Goal: Transaction & Acquisition: Purchase product/service

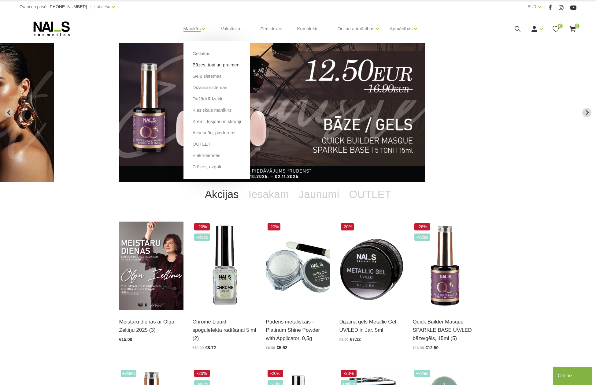
click at [202, 64] on link "Bāzes, topi un praimeri" at bounding box center [216, 64] width 47 height 7
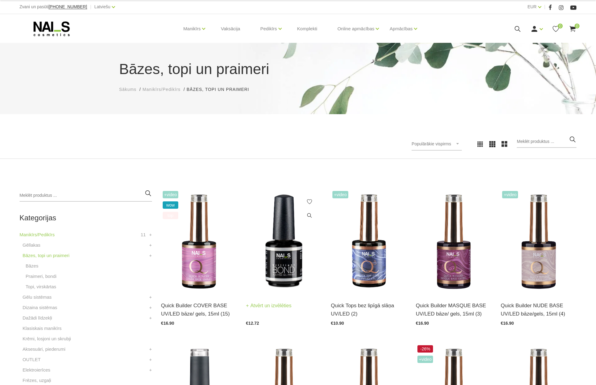
click at [291, 247] on img at bounding box center [284, 241] width 76 height 104
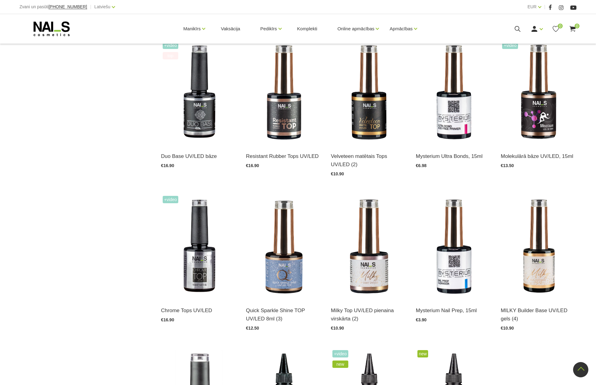
scroll to position [489, 0]
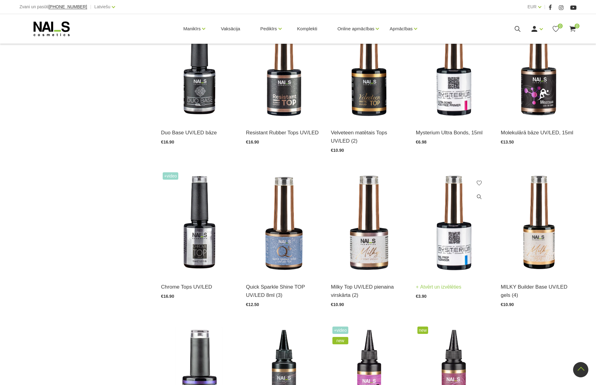
click at [448, 215] on img at bounding box center [454, 223] width 76 height 104
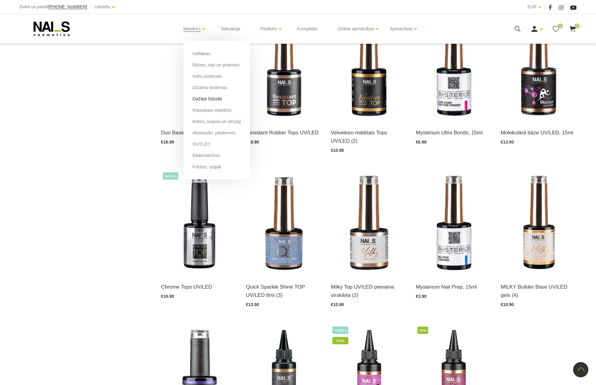
click at [206, 98] on link "Dažādi līdzekļi" at bounding box center [208, 98] width 30 height 7
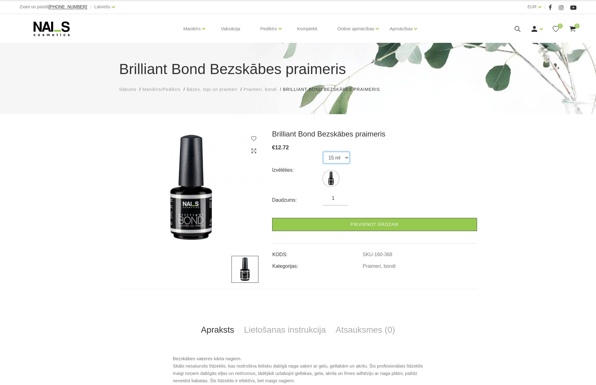
click at [346, 159] on select "15 ml" at bounding box center [336, 158] width 26 height 12
click at [323, 152] on select "15 ml" at bounding box center [336, 158] width 26 height 12
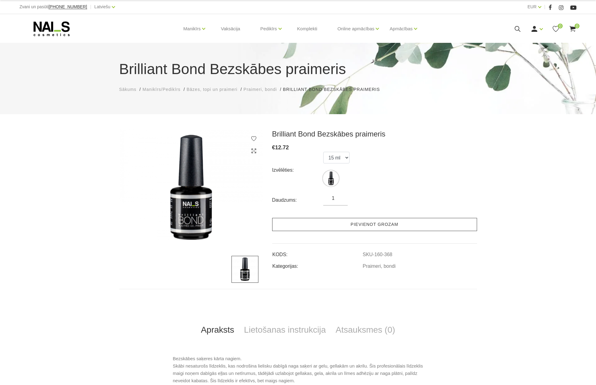
click at [368, 224] on link "Pievienot grozam" at bounding box center [374, 224] width 205 height 13
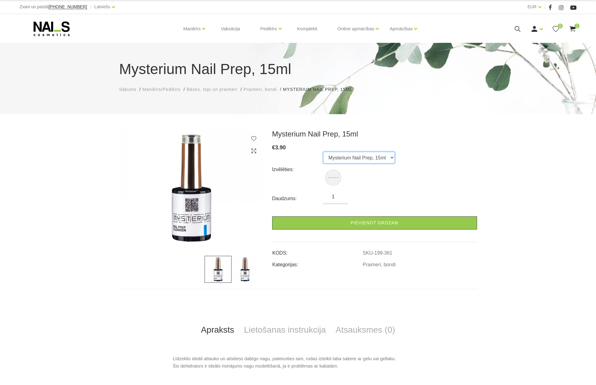
click at [390, 157] on select "Mysterium Nail Prep, 15ml" at bounding box center [359, 158] width 72 height 12
click at [323, 152] on select "Mysterium Nail Prep, 15ml" at bounding box center [359, 158] width 72 height 12
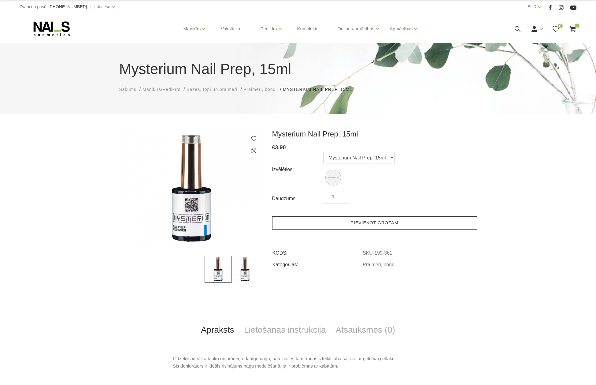
click at [376, 220] on link "Pievienot grozam" at bounding box center [374, 222] width 205 height 13
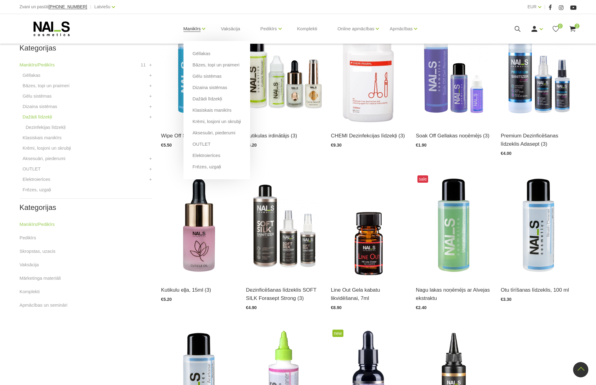
scroll to position [122, 0]
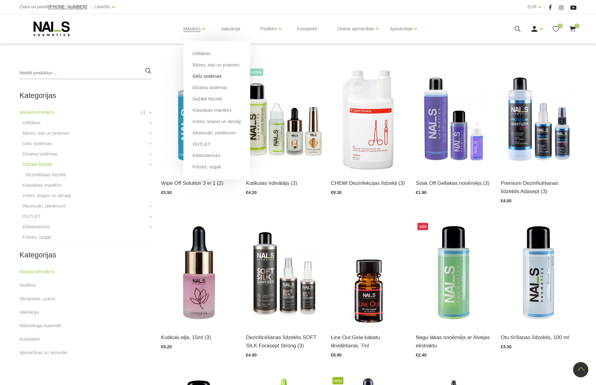
click at [201, 76] on link "Gēlu sistēmas" at bounding box center [207, 76] width 29 height 7
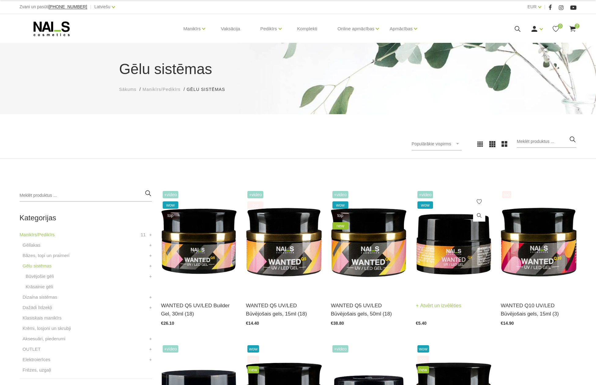
click at [448, 240] on img at bounding box center [454, 241] width 76 height 104
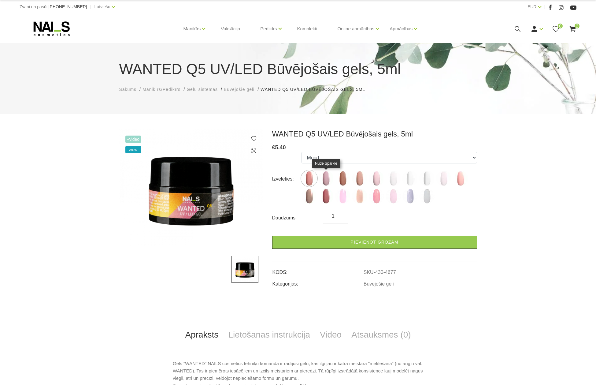
click at [325, 177] on img at bounding box center [325, 178] width 15 height 15
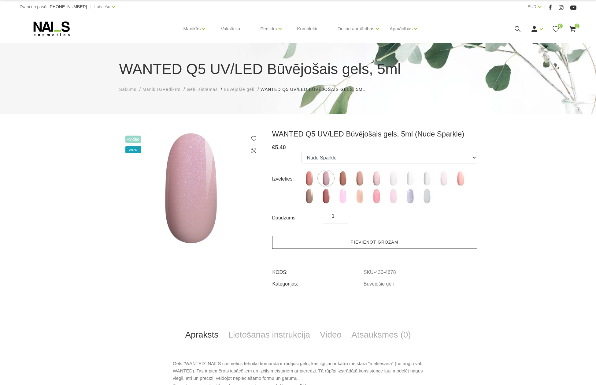
click at [370, 242] on link "Pievienot grozam" at bounding box center [374, 242] width 205 height 13
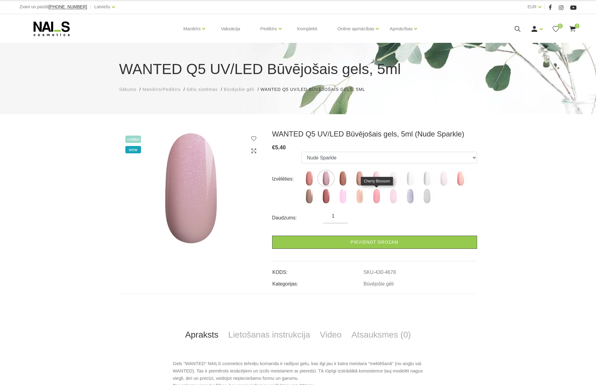
click at [376, 196] on img at bounding box center [376, 195] width 15 height 15
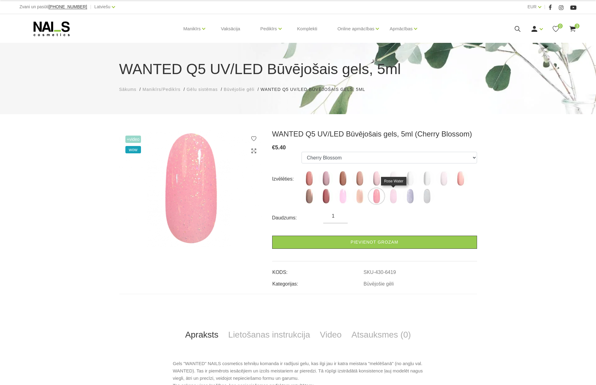
click at [393, 198] on img at bounding box center [393, 195] width 15 height 15
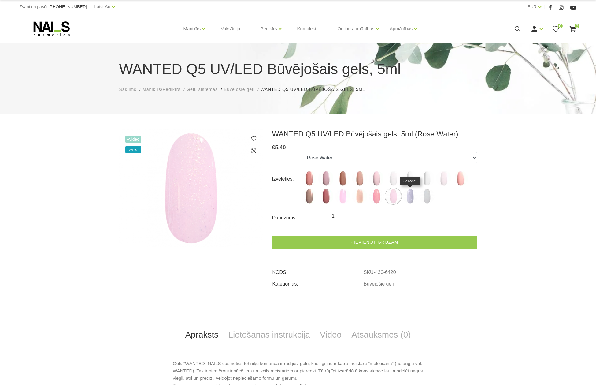
click at [411, 195] on img at bounding box center [410, 195] width 15 height 15
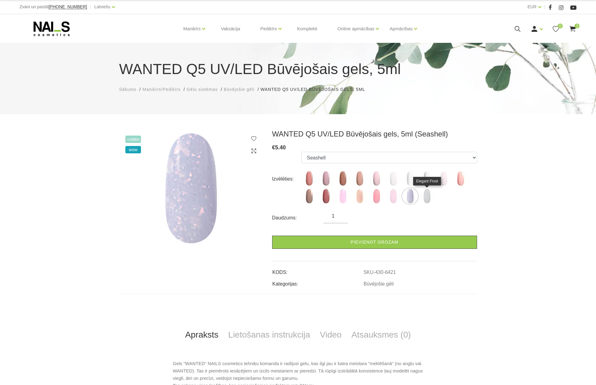
click at [428, 198] on img at bounding box center [426, 195] width 15 height 15
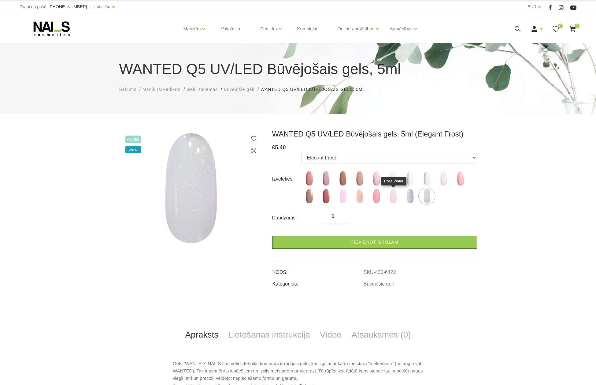
click at [393, 196] on img at bounding box center [393, 195] width 15 height 15
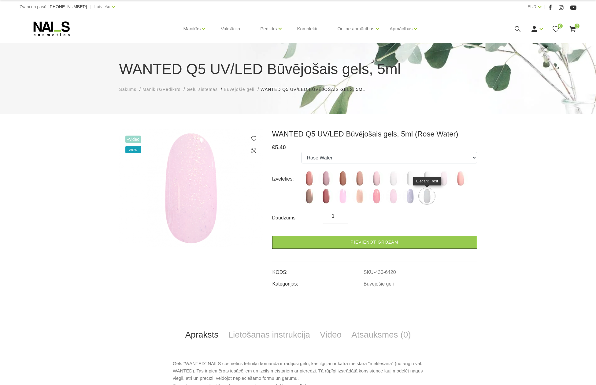
click at [426, 197] on img at bounding box center [426, 195] width 15 height 15
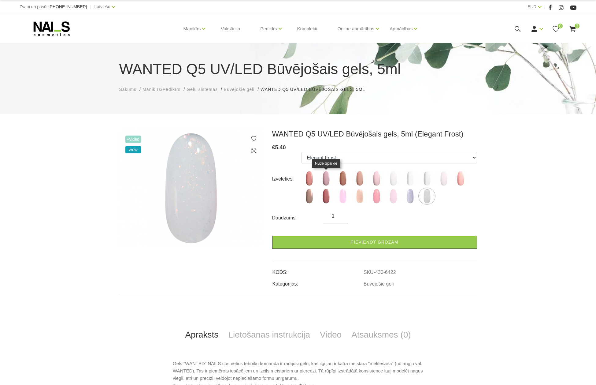
click at [326, 180] on img at bounding box center [325, 178] width 15 height 15
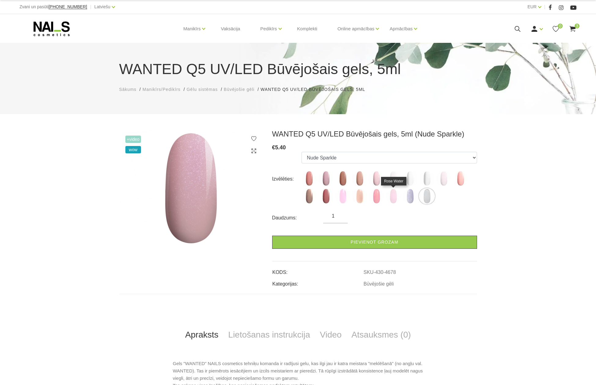
click at [392, 197] on img at bounding box center [393, 195] width 15 height 15
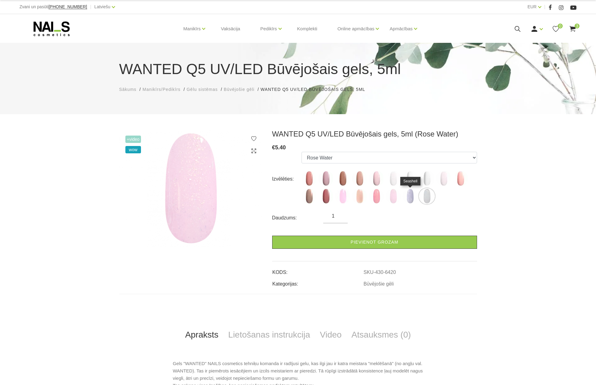
click at [408, 196] on img at bounding box center [410, 195] width 15 height 15
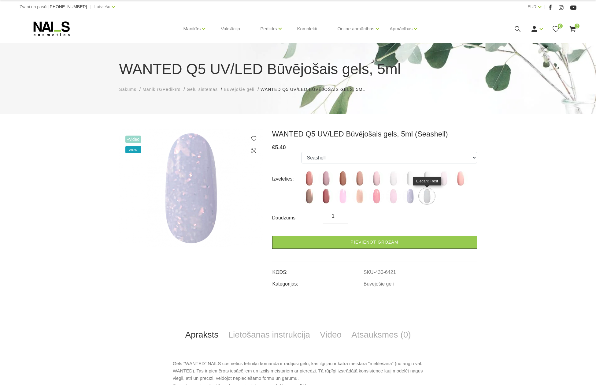
click at [425, 198] on img at bounding box center [426, 195] width 15 height 15
select select "6422"
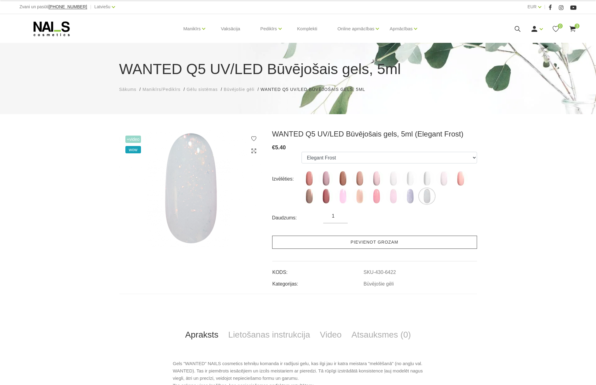
click at [376, 240] on link "Pievienot grozam" at bounding box center [374, 242] width 205 height 13
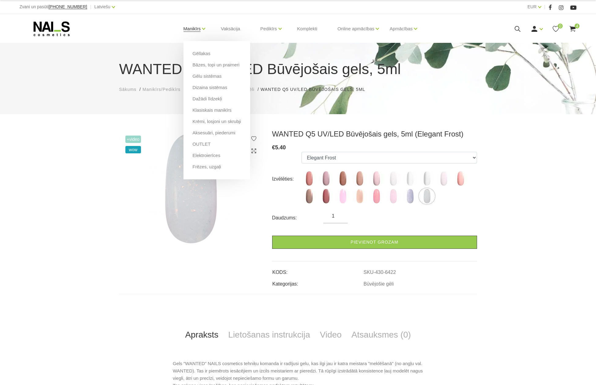
click at [192, 25] on link "Manikīrs" at bounding box center [192, 29] width 17 height 24
click at [201, 132] on link "Aksesuāri, piederumi" at bounding box center [214, 132] width 43 height 7
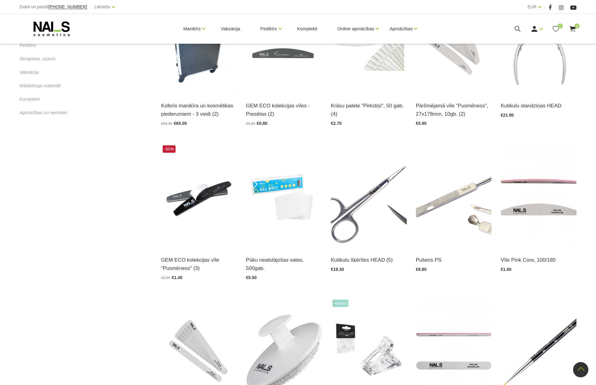
scroll to position [367, 0]
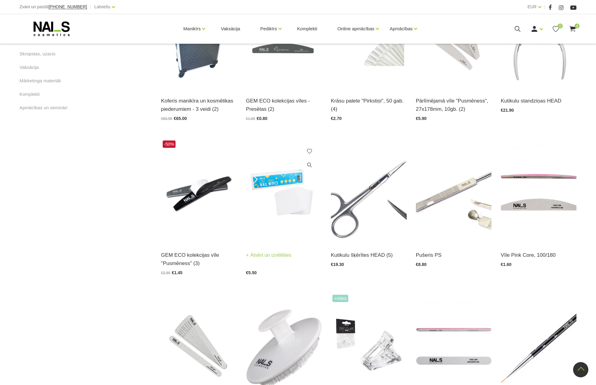
click at [284, 201] on img at bounding box center [284, 191] width 76 height 104
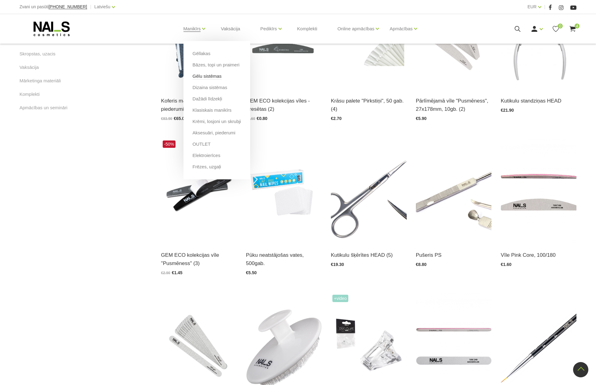
click at [201, 75] on link "Gēlu sistēmas" at bounding box center [207, 76] width 29 height 7
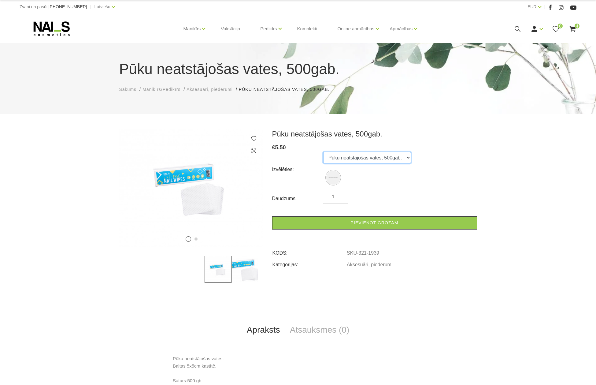
click at [403, 157] on select "Pūku neatstājošas vates, 500gab." at bounding box center [367, 158] width 88 height 12
click at [323, 152] on select "Pūku neatstājošas vates, 500gab." at bounding box center [367, 158] width 88 height 12
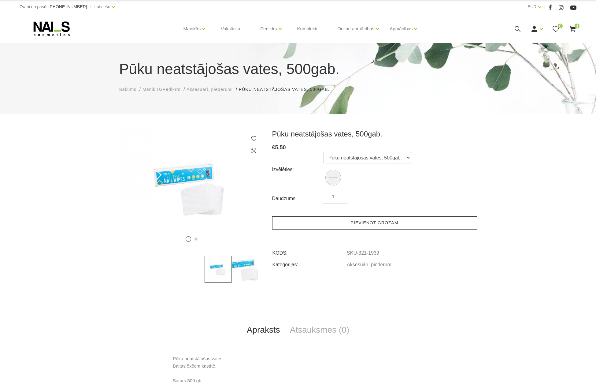
click at [377, 222] on link "Pievienot grozam" at bounding box center [374, 222] width 205 height 13
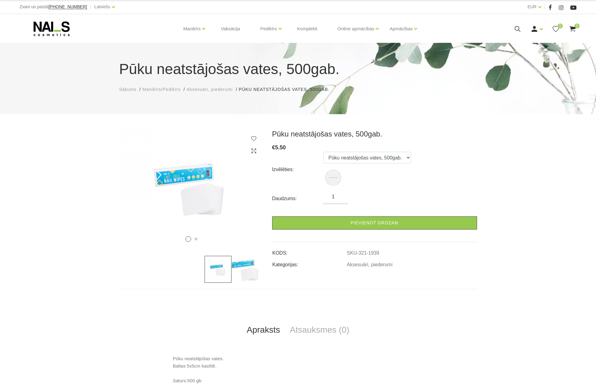
click at [576, 28] on span "5" at bounding box center [577, 26] width 5 height 5
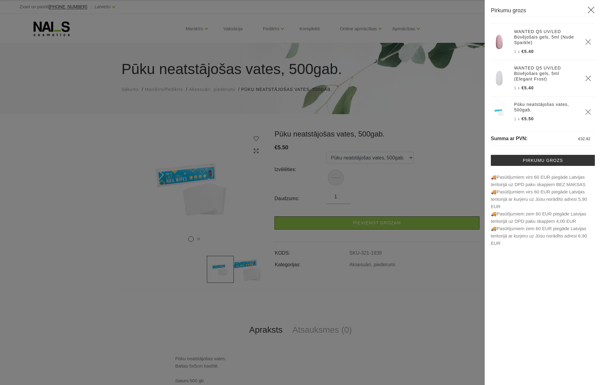
scroll to position [57, 0]
click at [585, 76] on use "Delete" at bounding box center [587, 76] width 5 height 5
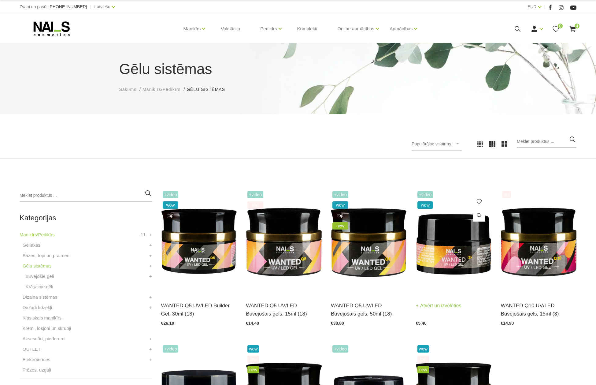
click at [454, 252] on img at bounding box center [454, 241] width 76 height 104
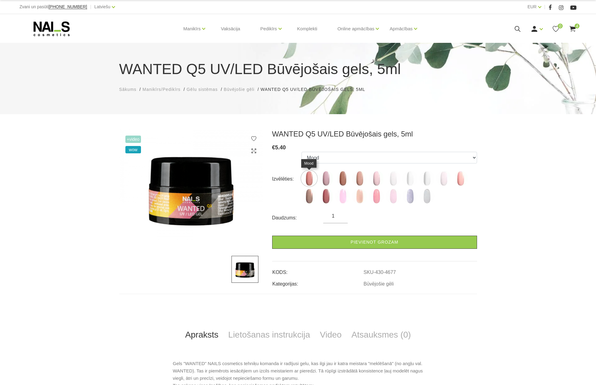
click at [310, 178] on img at bounding box center [309, 178] width 15 height 15
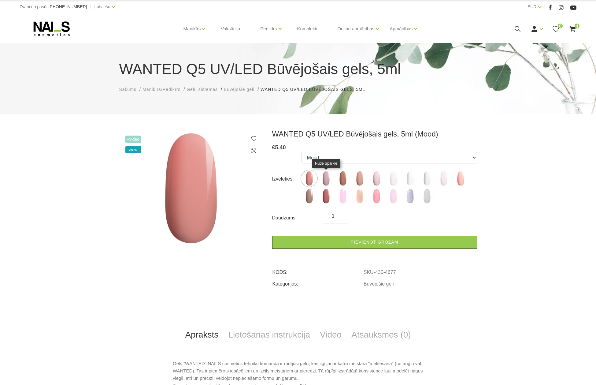
click at [327, 176] on img at bounding box center [325, 178] width 15 height 15
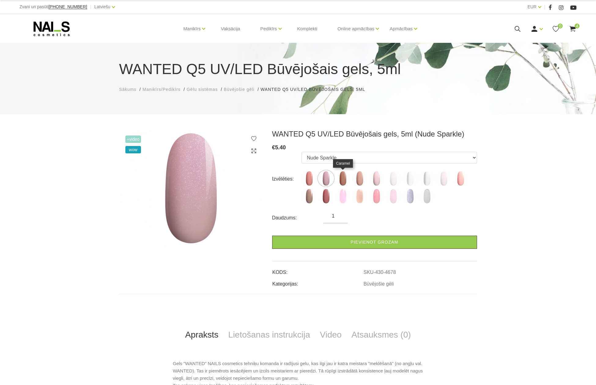
click at [343, 177] on img at bounding box center [342, 178] width 15 height 15
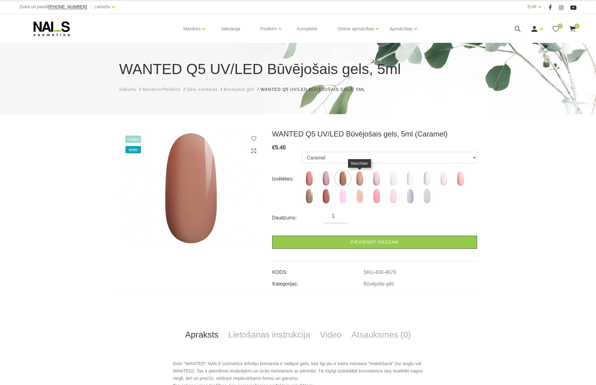
click at [360, 180] on img at bounding box center [359, 178] width 15 height 15
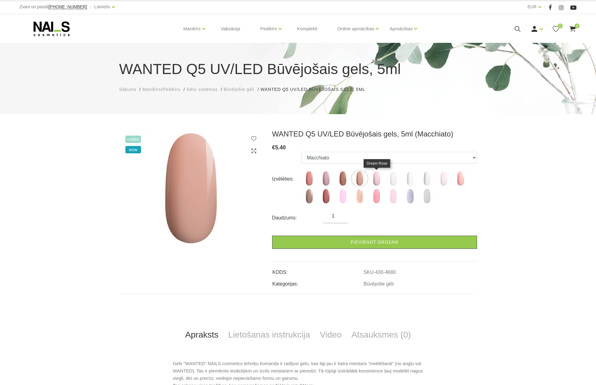
click at [377, 179] on img at bounding box center [376, 178] width 15 height 15
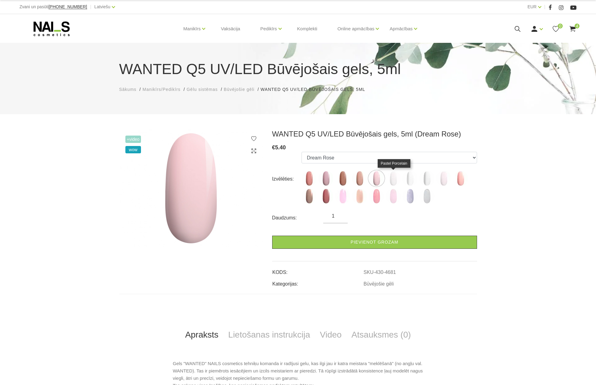
click at [392, 179] on img at bounding box center [393, 178] width 15 height 15
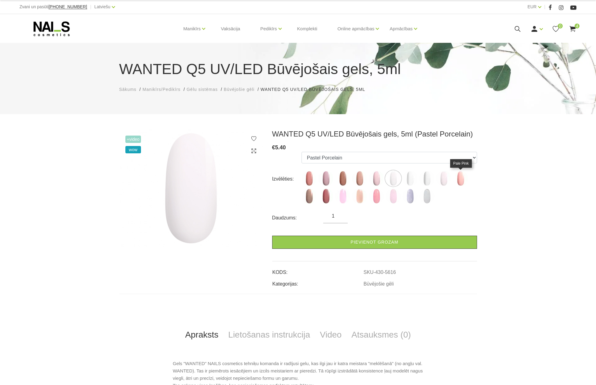
click at [460, 178] on img at bounding box center [460, 178] width 15 height 15
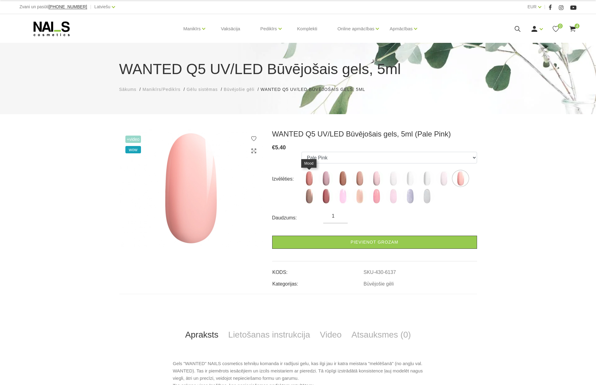
click at [310, 177] on img at bounding box center [309, 178] width 15 height 15
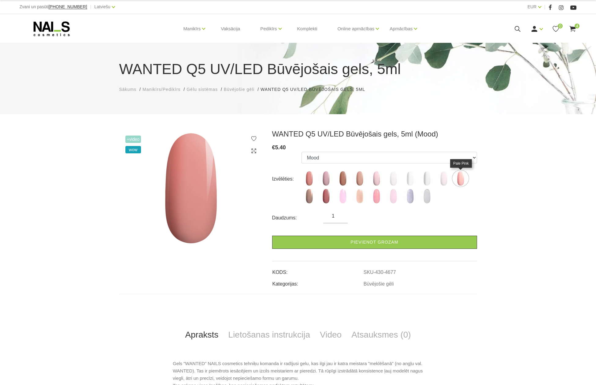
click at [460, 179] on img at bounding box center [460, 178] width 15 height 15
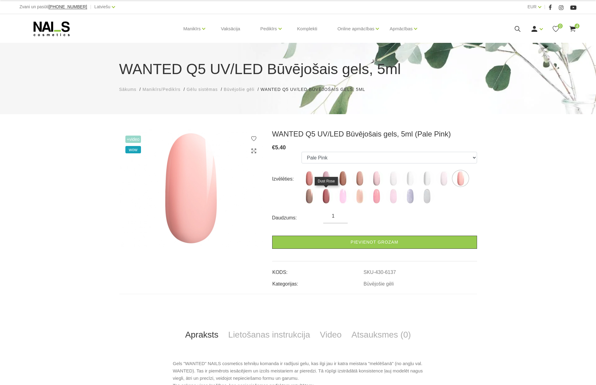
click at [325, 195] on img at bounding box center [325, 195] width 15 height 15
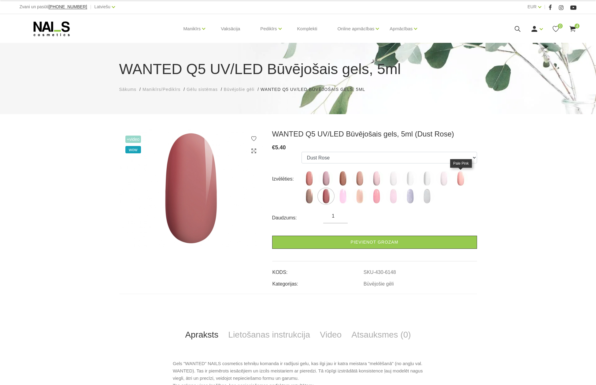
click at [461, 180] on img at bounding box center [460, 178] width 15 height 15
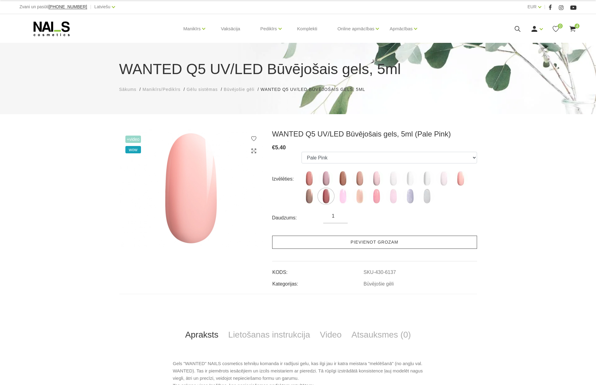
click at [367, 240] on link "Pievienot grozam" at bounding box center [374, 242] width 205 height 13
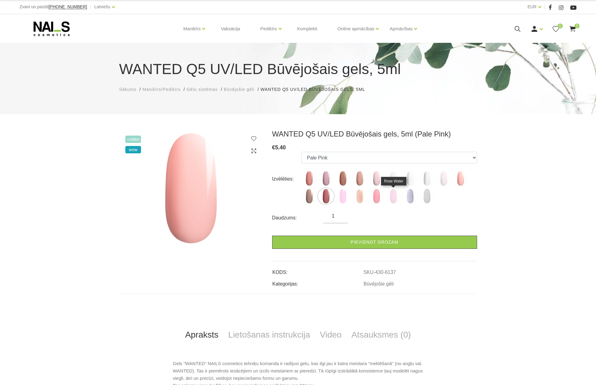
click at [392, 195] on img at bounding box center [393, 195] width 15 height 15
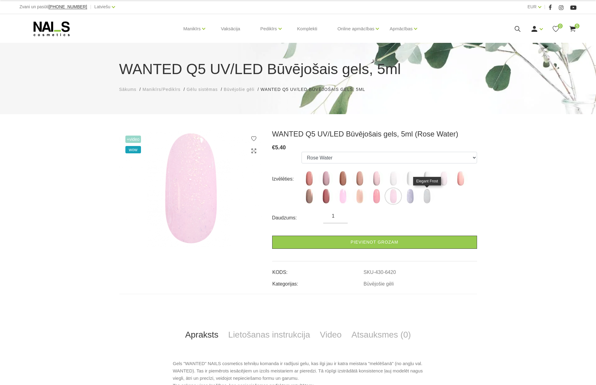
click at [428, 198] on img at bounding box center [426, 195] width 15 height 15
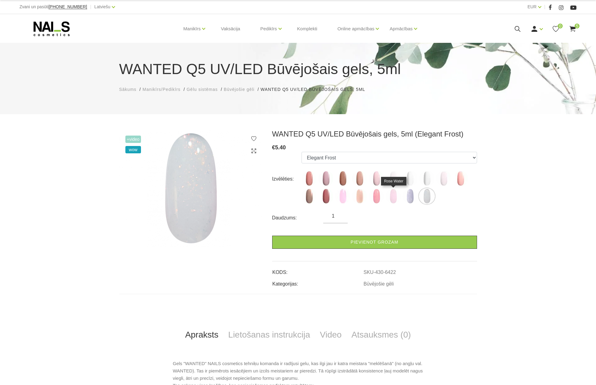
click at [393, 196] on img at bounding box center [393, 195] width 15 height 15
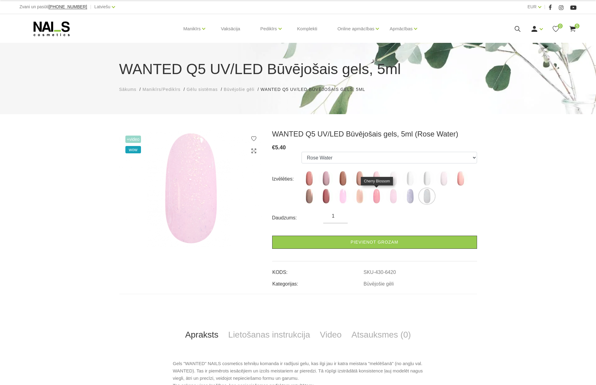
click at [376, 195] on img at bounding box center [376, 195] width 15 height 15
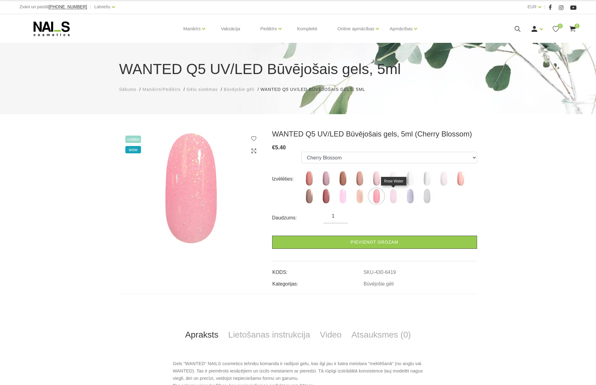
click at [391, 197] on img at bounding box center [393, 195] width 15 height 15
select select "6420"
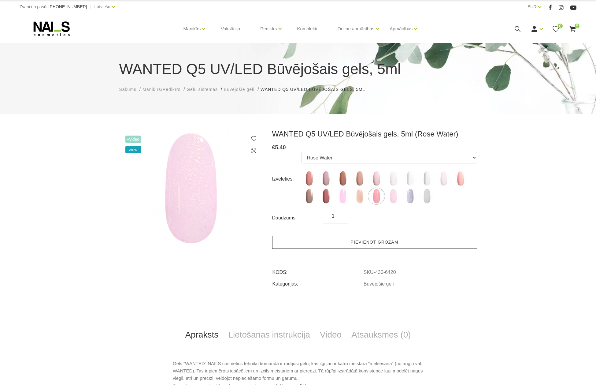
click at [372, 241] on link "Pievienot grozam" at bounding box center [374, 242] width 205 height 13
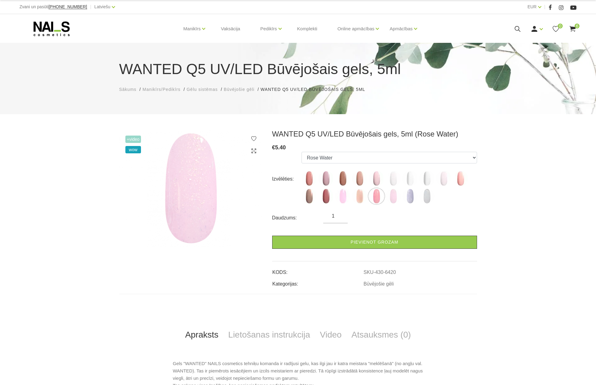
click at [575, 28] on span "6" at bounding box center [577, 26] width 5 height 5
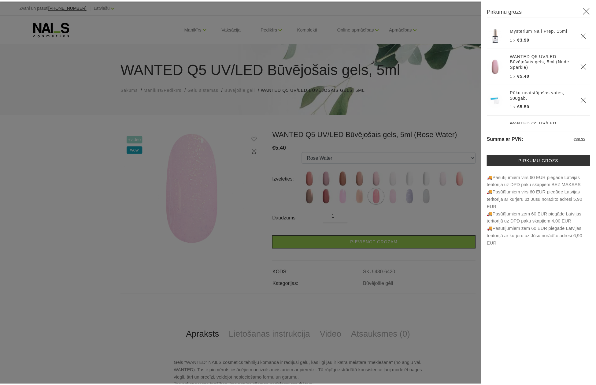
scroll to position [31, 0]
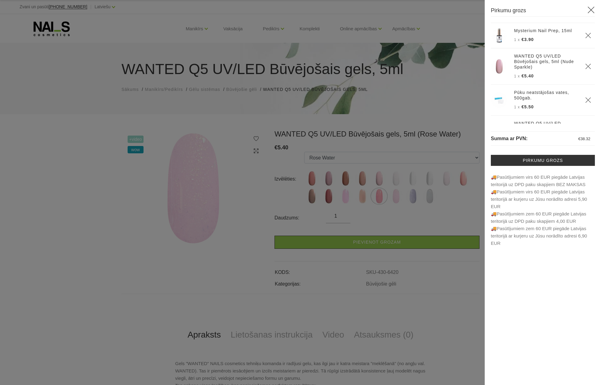
click at [585, 64] on icon "Delete" at bounding box center [588, 66] width 6 height 6
click at [591, 9] on icon at bounding box center [591, 10] width 8 height 8
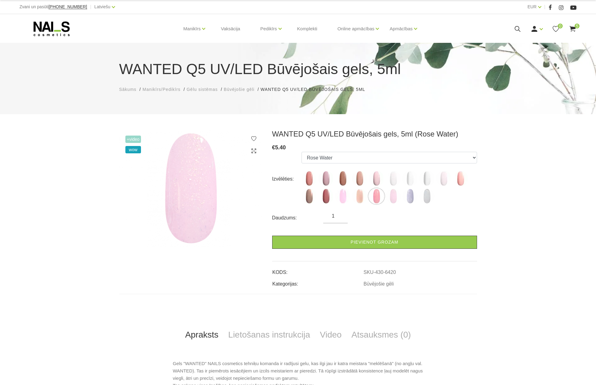
click at [575, 27] on span "5" at bounding box center [577, 26] width 5 height 5
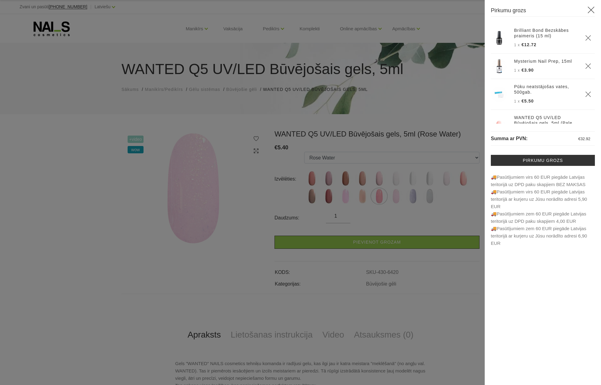
click at [591, 9] on use at bounding box center [591, 10] width 7 height 7
